Goal: Task Accomplishment & Management: Complete application form

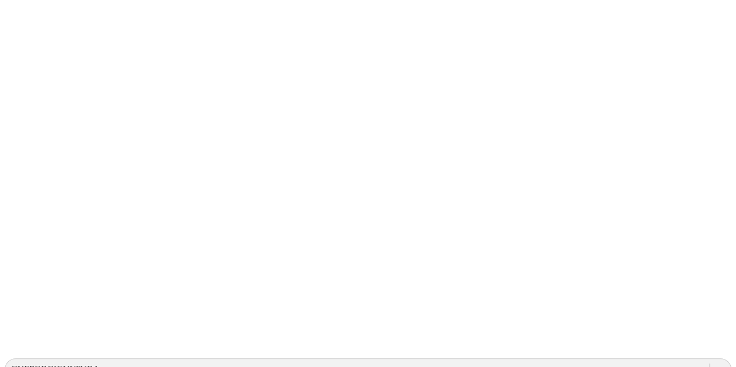
scroll to position [58, 0]
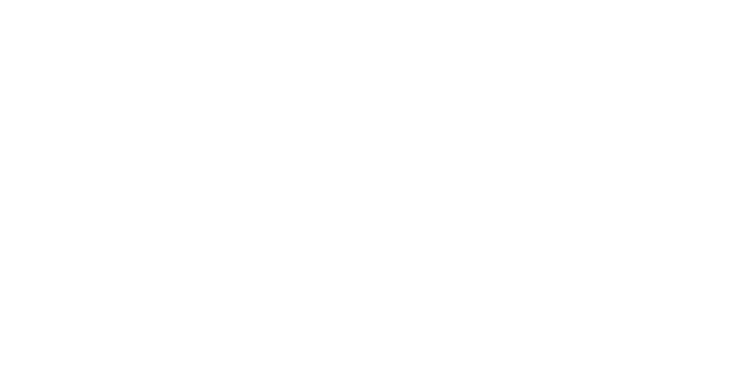
click at [239, 193] on div at bounding box center [373, 183] width 736 height 367
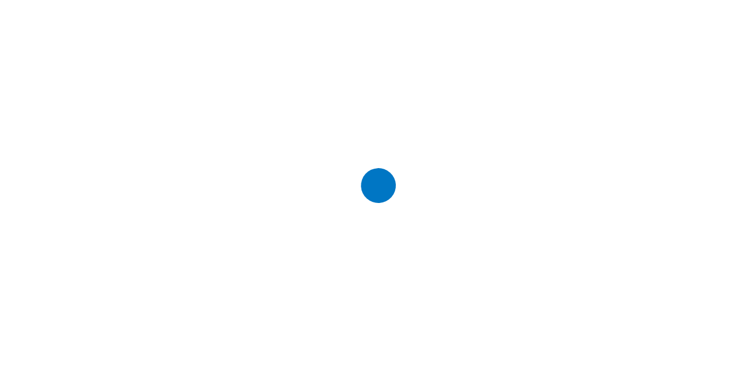
scroll to position [0, 0]
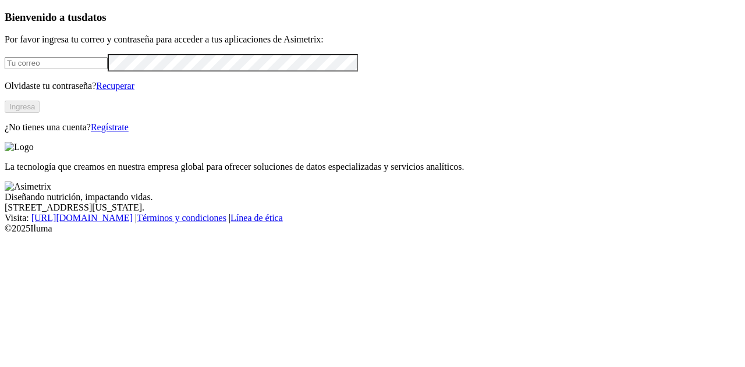
type input "[PERSON_NAME][EMAIL_ADDRESS][PERSON_NAME][DOMAIN_NAME]"
click at [40, 113] on button "Ingresa" at bounding box center [22, 107] width 35 height 12
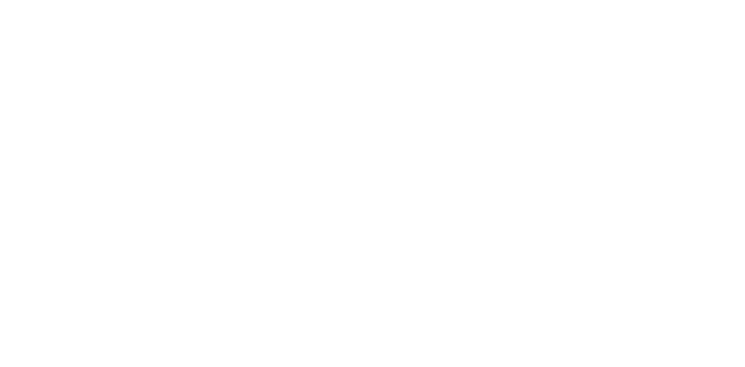
click at [31, 219] on icon at bounding box center [23, 237] width 36 height 36
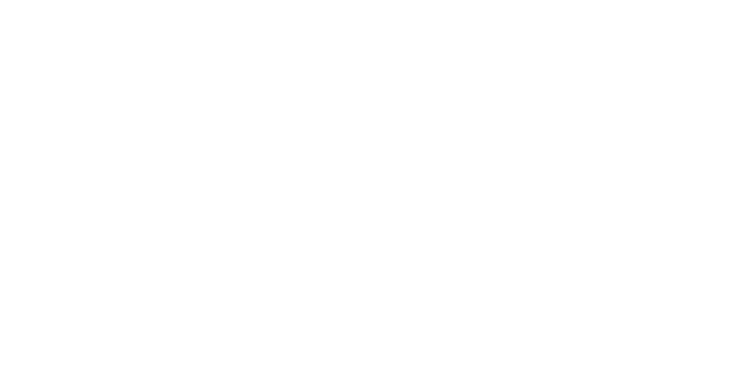
click at [21, 23] on icon at bounding box center [23, 238] width 36 height 466
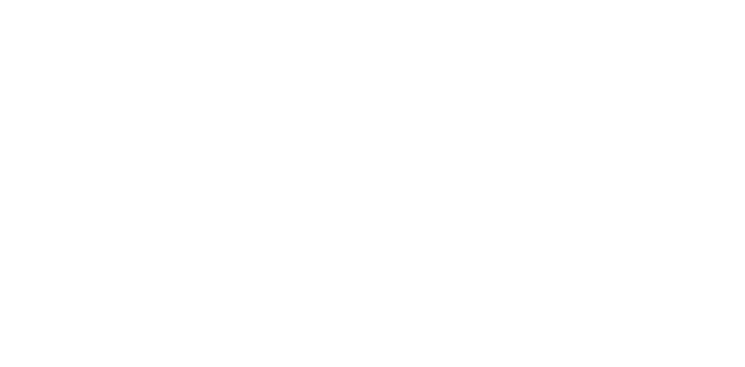
click at [19, 219] on icon at bounding box center [23, 237] width 36 height 36
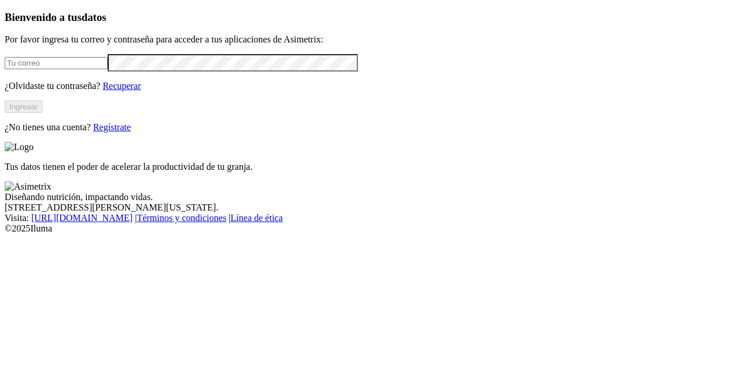
type input "[PERSON_NAME][EMAIL_ADDRESS][PERSON_NAME][DOMAIN_NAME]"
click at [42, 113] on button "Ingresar" at bounding box center [24, 107] width 38 height 12
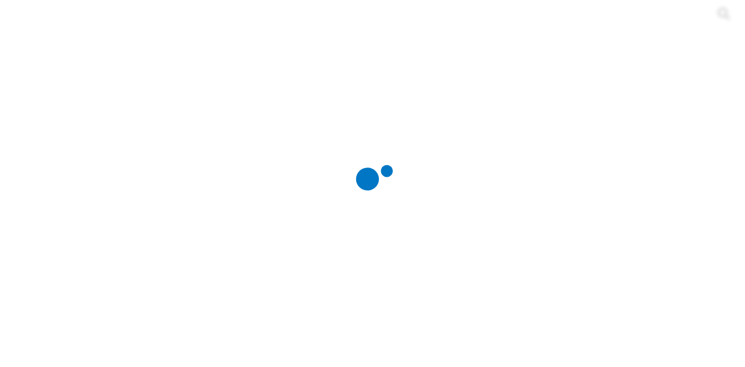
click at [239, 247] on div at bounding box center [377, 183] width 745 height 367
click at [198, 169] on div at bounding box center [377, 183] width 745 height 367
